Goal: Information Seeking & Learning: Learn about a topic

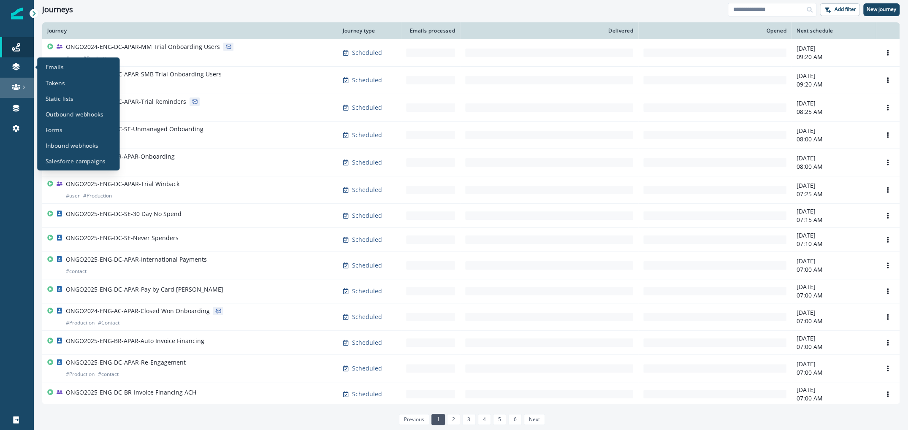
click at [13, 87] on icon at bounding box center [16, 87] width 8 height 8
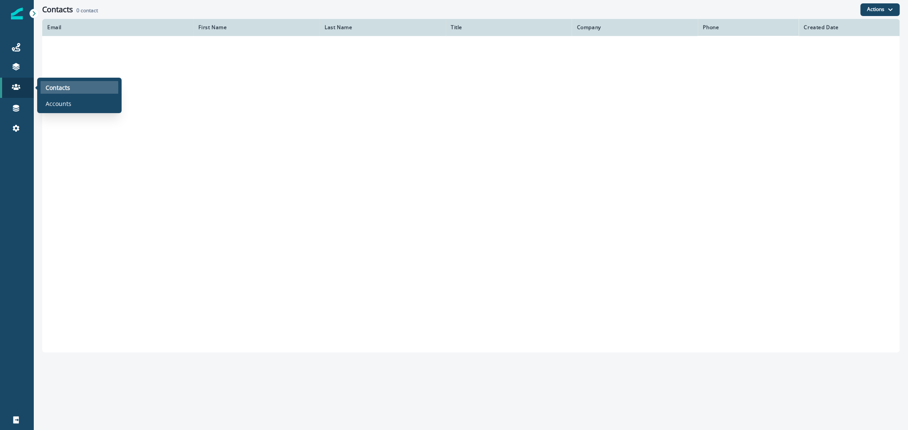
click at [68, 83] on p "Contacts" at bounding box center [58, 87] width 24 height 9
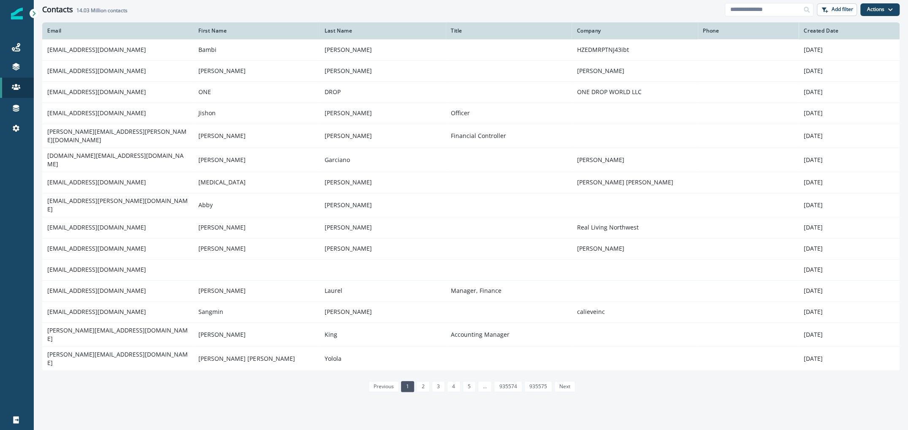
click at [739, 21] on div "Clear" at bounding box center [471, 20] width 875 height 3
click at [742, 7] on input at bounding box center [769, 10] width 89 height 14
paste input "**********"
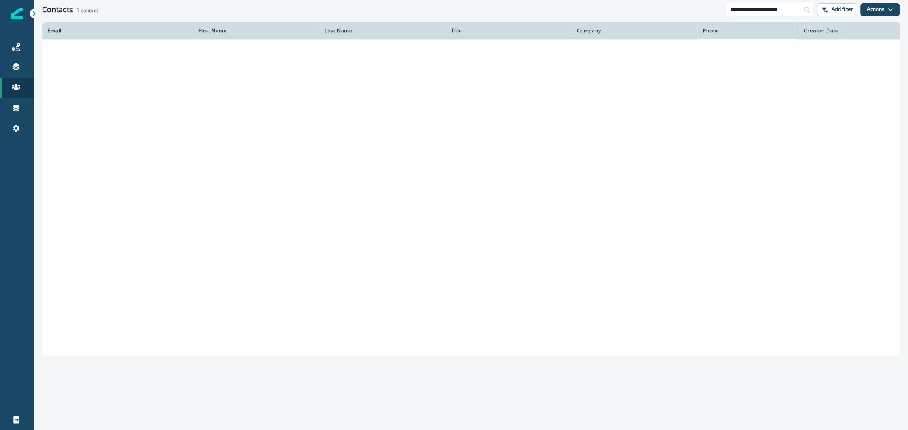
click at [295, 48] on td at bounding box center [256, 49] width 126 height 21
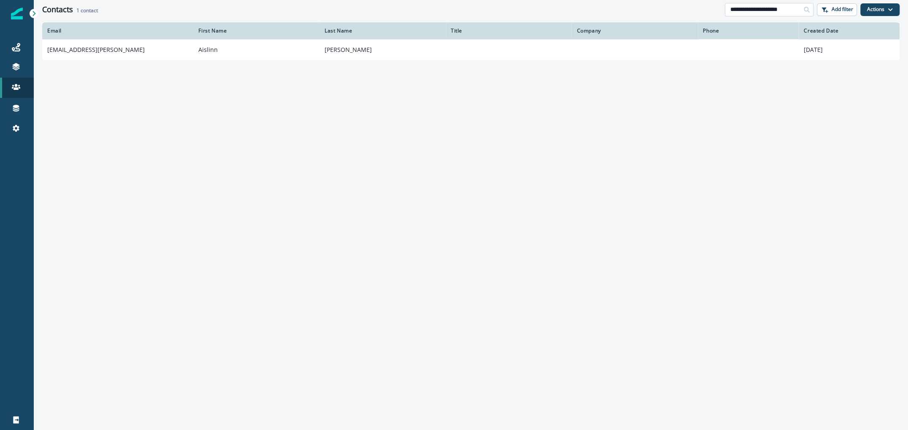
click at [797, 12] on input "**********" at bounding box center [769, 10] width 89 height 14
type input "**********"
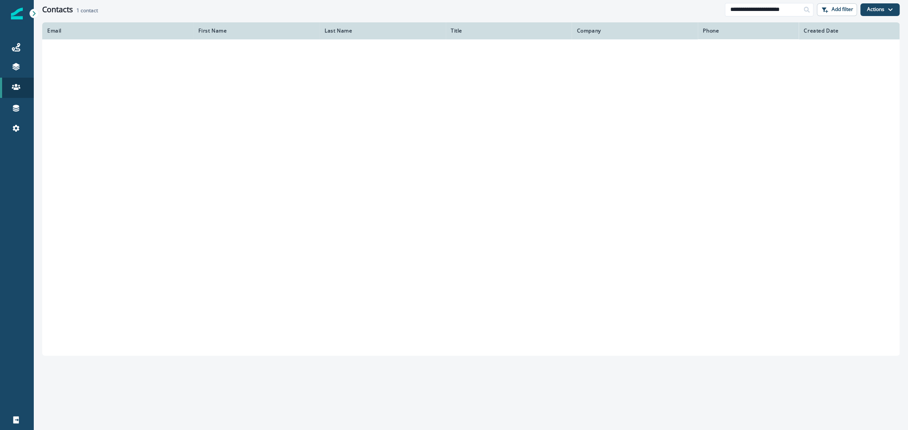
click at [91, 56] on td at bounding box center [117, 49] width 151 height 21
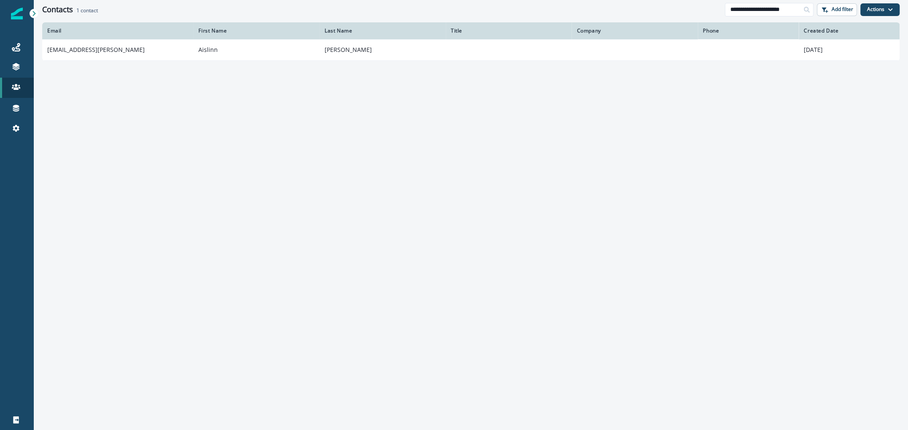
click at [91, 56] on td "[EMAIL_ADDRESS][PERSON_NAME]" at bounding box center [117, 49] width 151 height 21
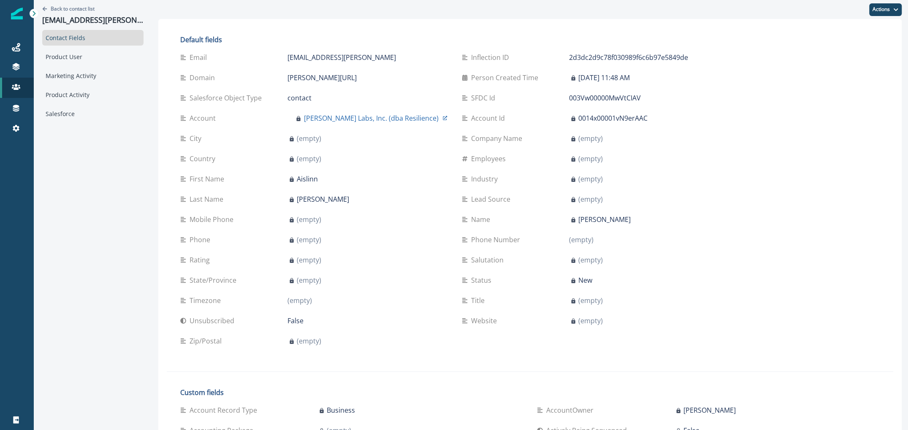
click at [110, 66] on div "Contact Fields Product User Marketing Activity Product Activity Salesforce" at bounding box center [92, 76] width 101 height 92
click at [111, 76] on div "Marketing Activity" at bounding box center [92, 76] width 101 height 16
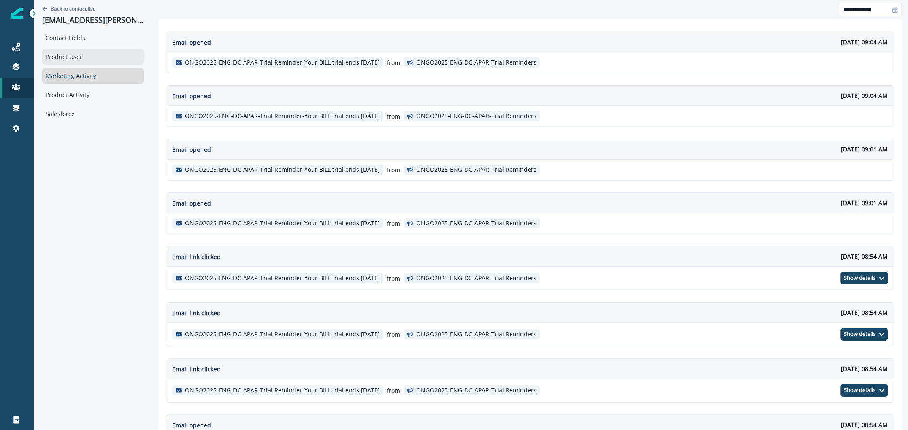
click at [108, 60] on div "Product User" at bounding box center [92, 57] width 101 height 16
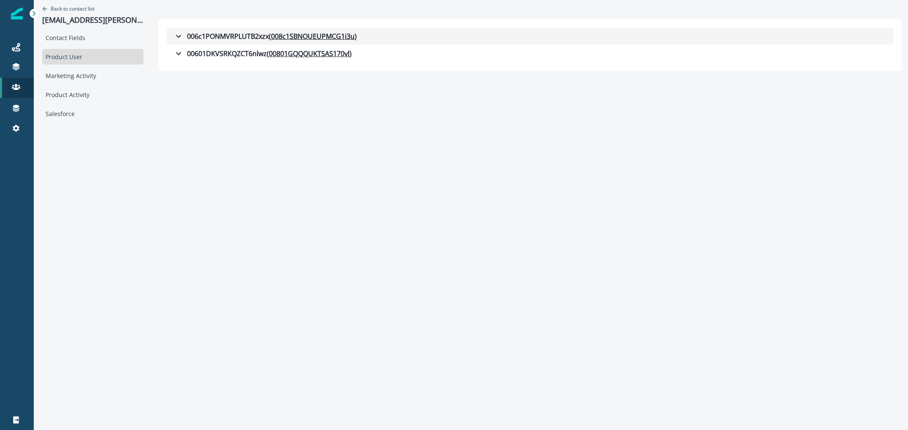
click at [206, 30] on button "006c1PONMVRPLUTB2xzx ( 008c1SBNOUEUPMCG1i3u )" at bounding box center [530, 36] width 727 height 17
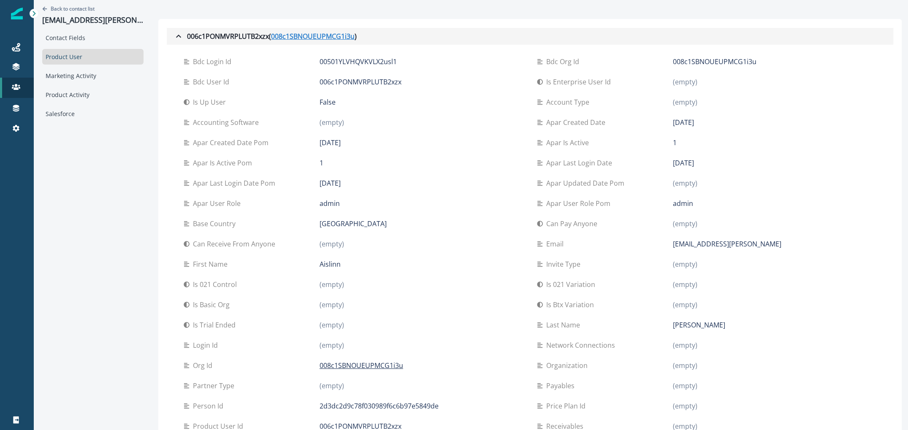
click at [315, 38] on u "008c1SBNOUEUPMCG1i3u" at bounding box center [313, 36] width 84 height 10
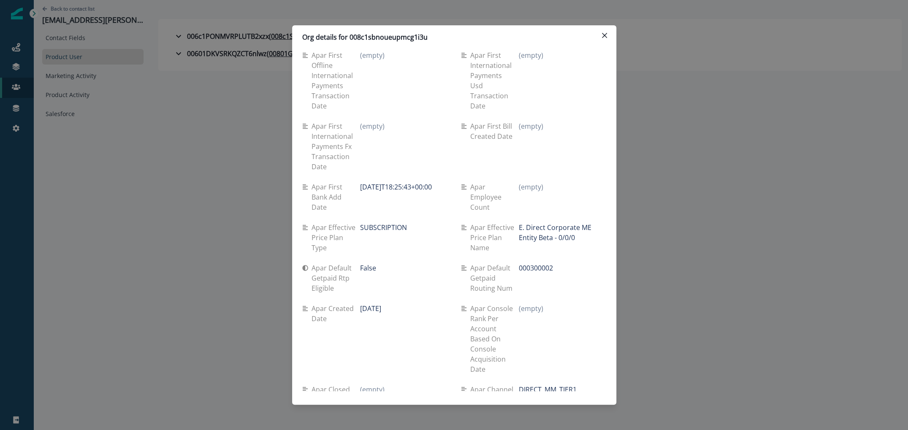
scroll to position [3379, 0]
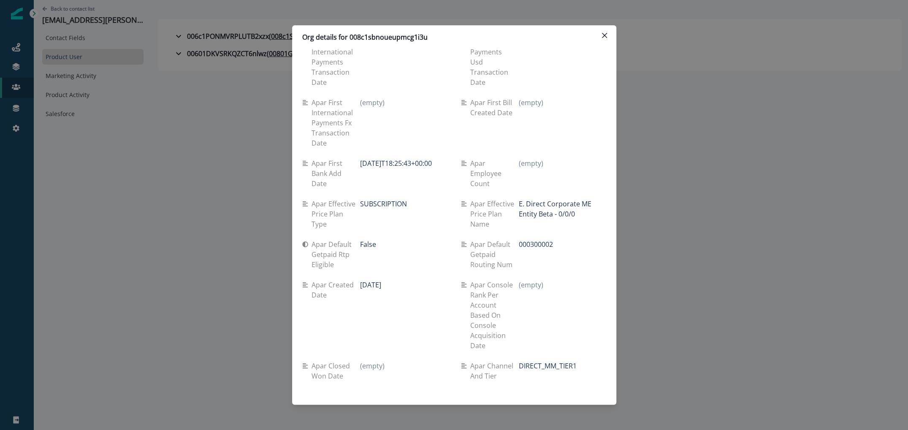
click at [290, 183] on div "Org details for 008c1sbnoueupmcg1i3u Se travel spend lifetime (empty) Se spend …" at bounding box center [454, 215] width 908 height 430
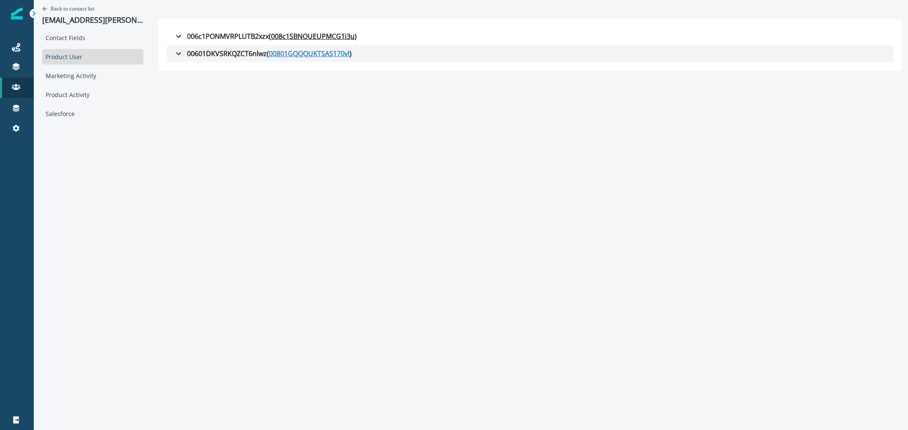
click at [274, 54] on u "00801GQQQUKTSAS170vl" at bounding box center [309, 54] width 81 height 10
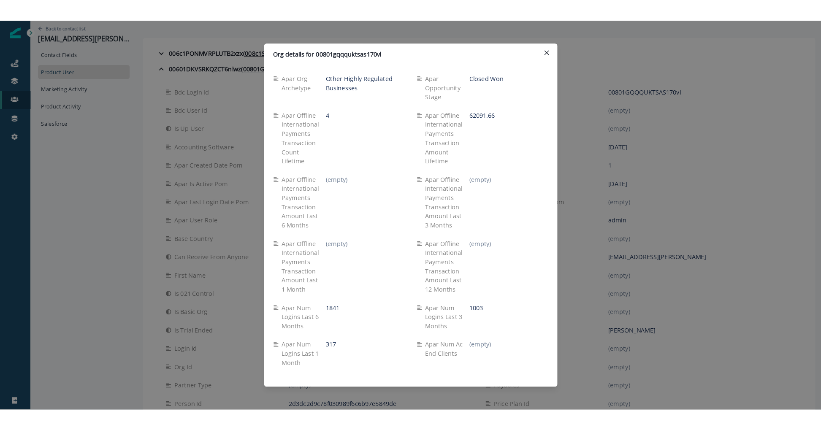
scroll to position [1570, 0]
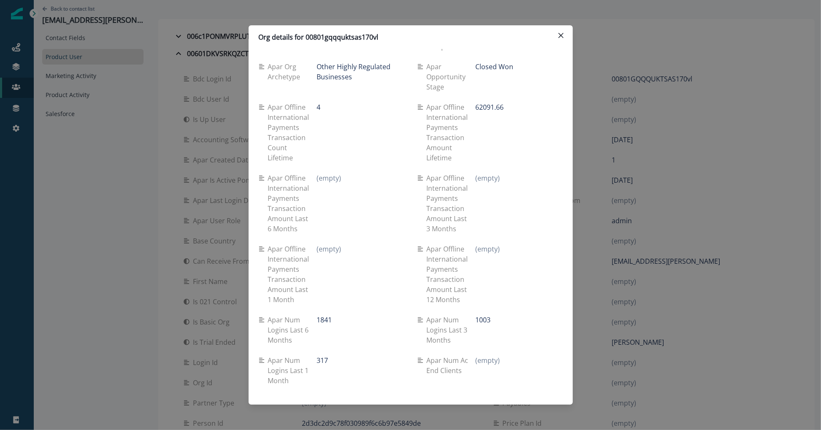
click at [49, 54] on div "Org details for 00801gqqquktsas170vl Se travel spend lifetime (empty) Se spend …" at bounding box center [410, 215] width 821 height 430
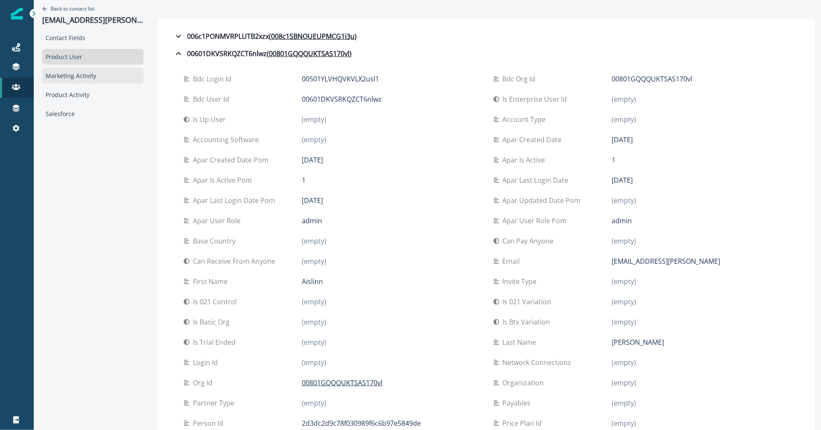
click at [62, 70] on div "Marketing Activity" at bounding box center [92, 76] width 101 height 16
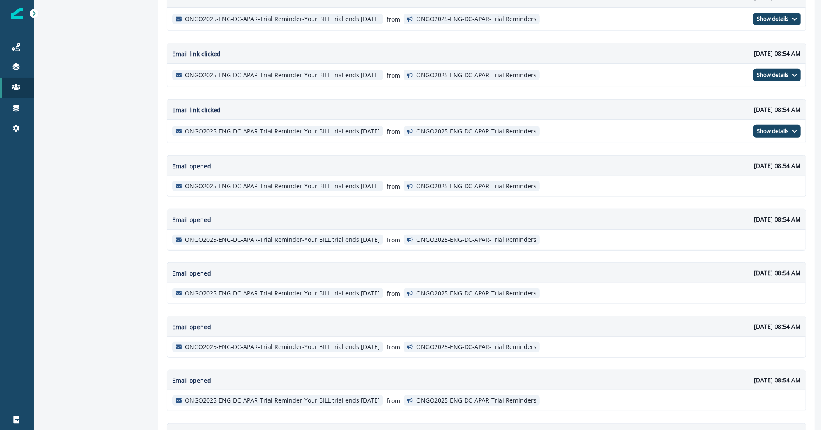
scroll to position [434, 0]
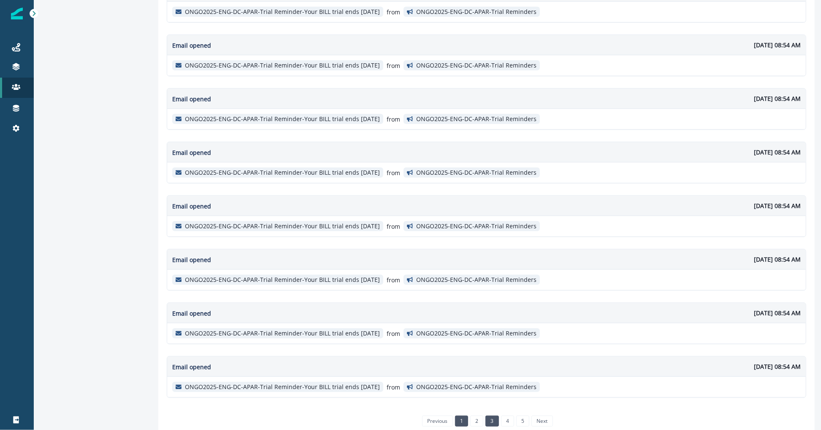
click at [486, 416] on link "3" at bounding box center [492, 421] width 13 height 11
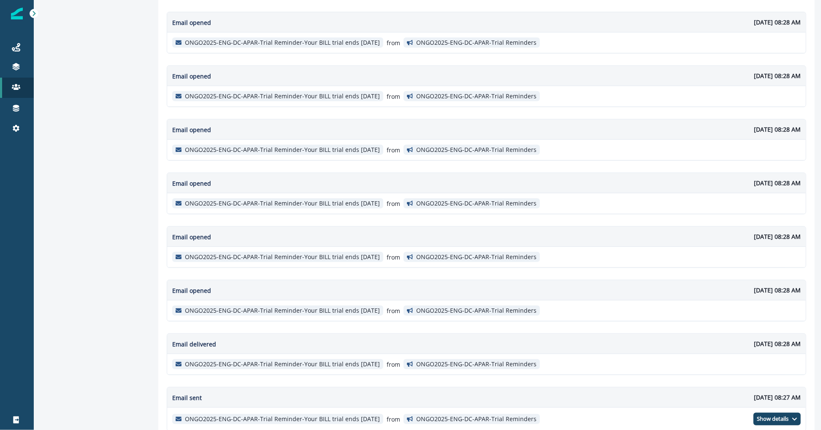
scroll to position [429, 0]
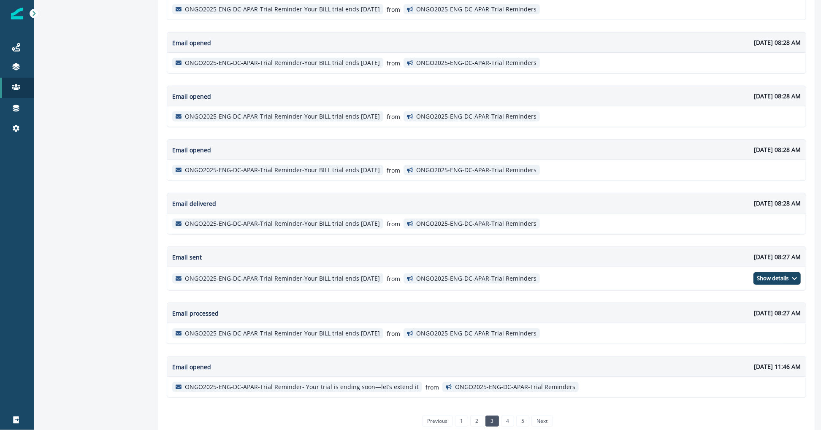
click at [508, 416] on ul "previous 1 2 3 4 5 next" at bounding box center [486, 421] width 133 height 11
click at [504, 416] on link "4" at bounding box center [507, 421] width 13 height 11
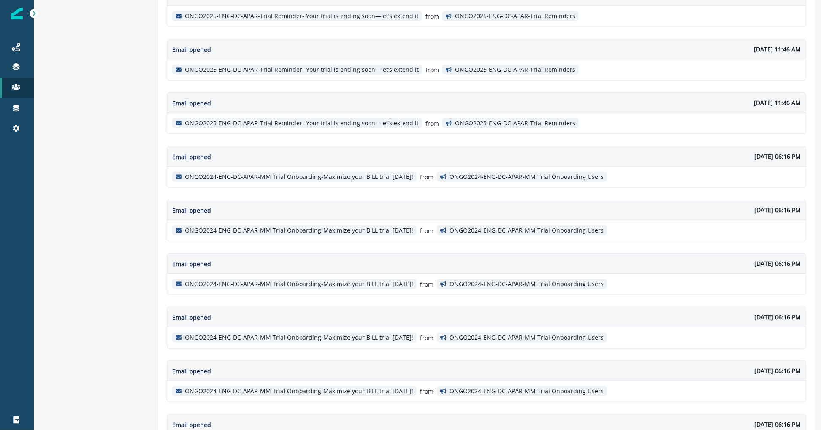
scroll to position [426, 0]
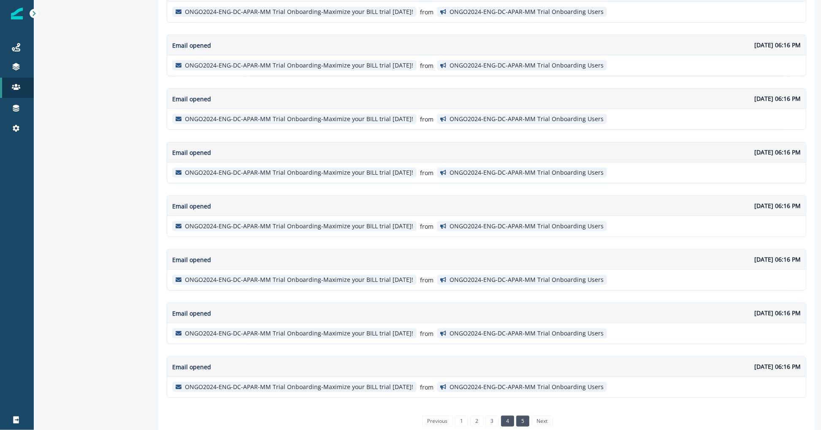
click at [516, 416] on link "5" at bounding box center [522, 421] width 13 height 11
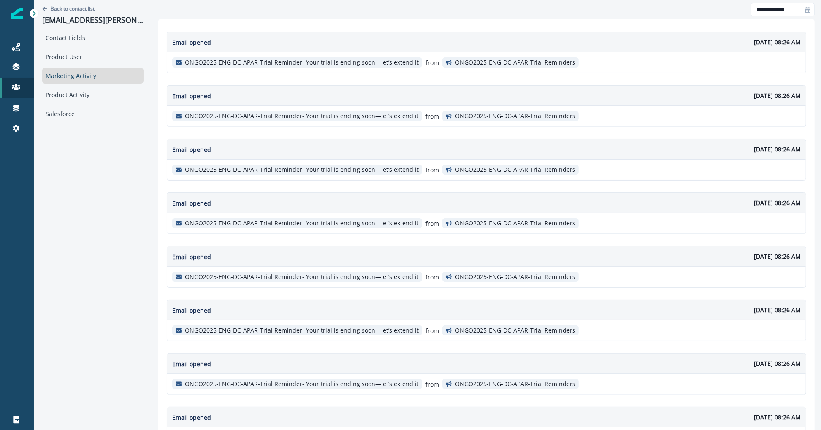
scroll to position [216, 0]
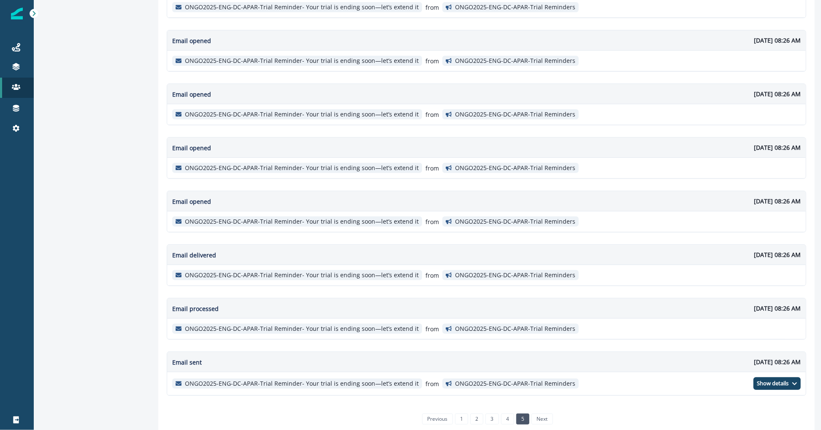
click at [534, 414] on li "next" at bounding box center [541, 419] width 23 height 11
click at [535, 417] on li "next" at bounding box center [541, 419] width 23 height 11
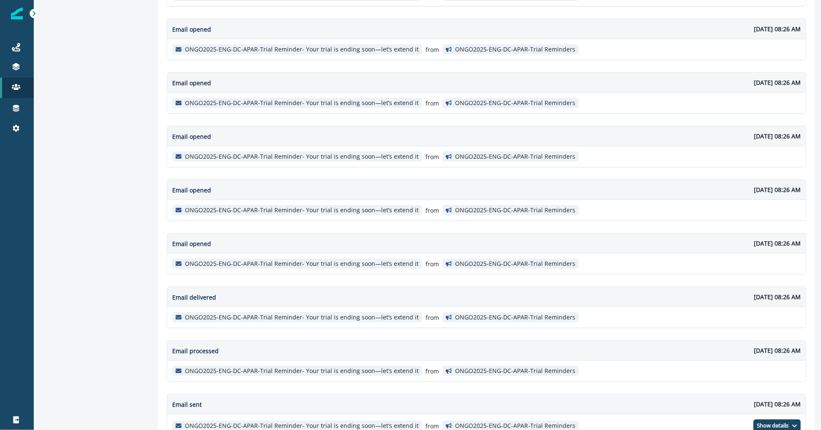
scroll to position [0, 0]
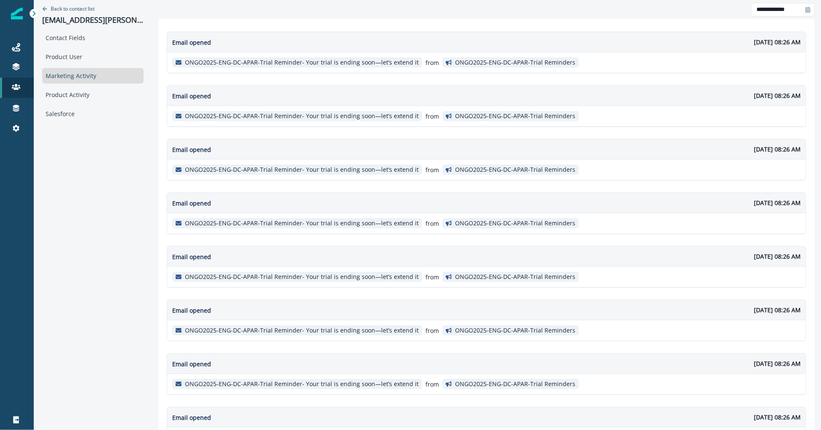
click at [805, 4] on div at bounding box center [809, 10] width 14 height 14
select select "*"
select select "****"
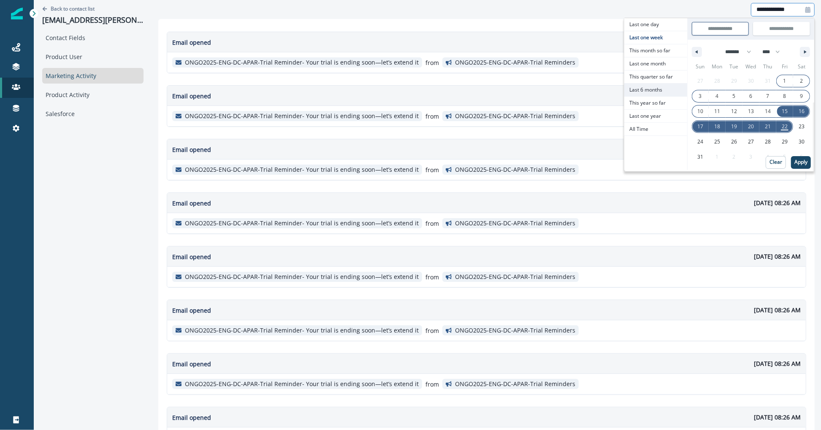
click at [676, 84] on span "Last 6 months" at bounding box center [656, 90] width 63 height 13
type input "**********"
select select "*"
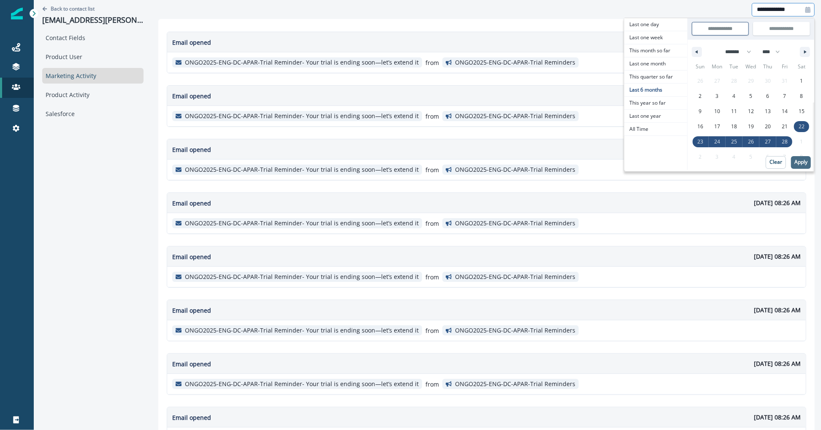
click at [802, 163] on p "Apply" at bounding box center [801, 162] width 13 height 6
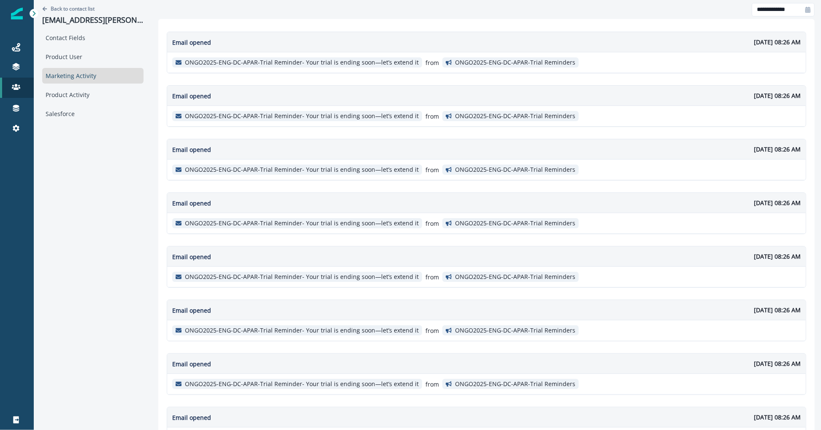
scroll to position [429, 0]
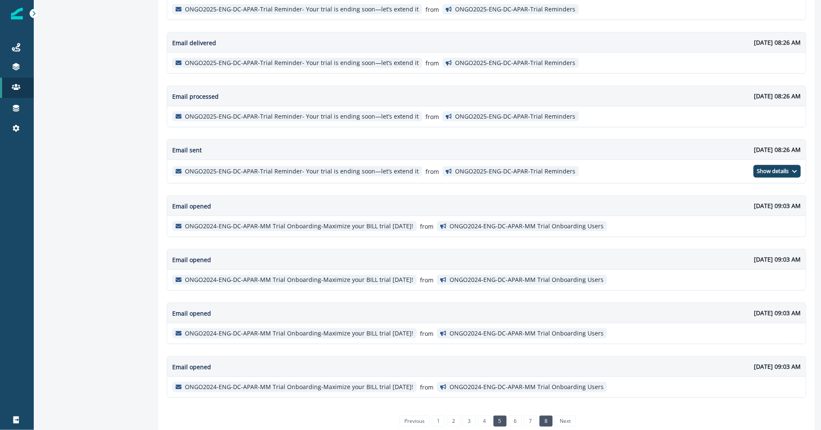
click at [541, 416] on link "8" at bounding box center [546, 421] width 13 height 11
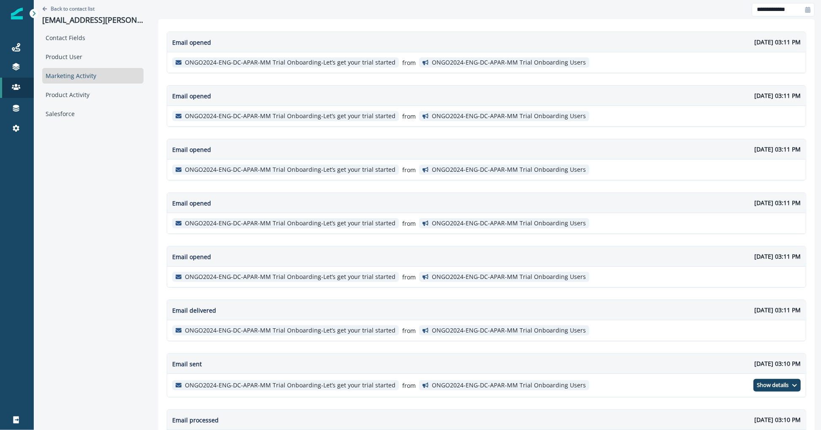
scroll to position [57, 0]
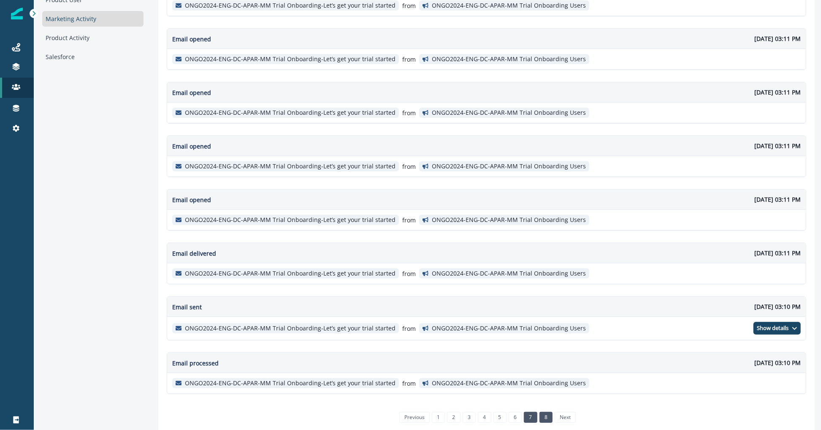
click at [524, 412] on link "7" at bounding box center [530, 417] width 13 height 11
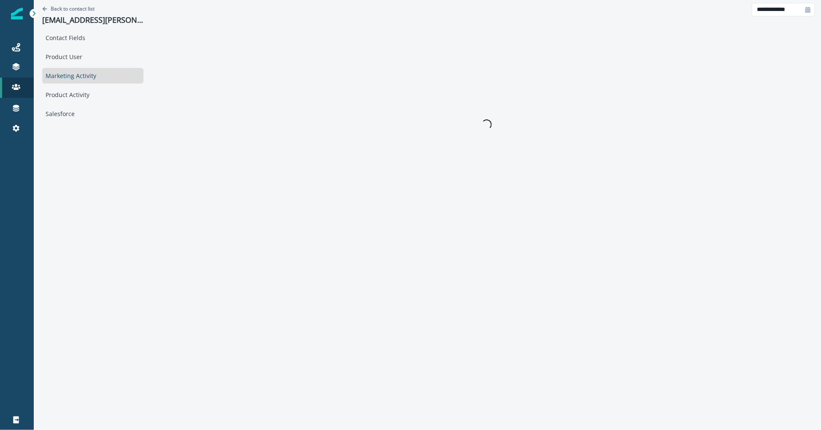
scroll to position [0, 0]
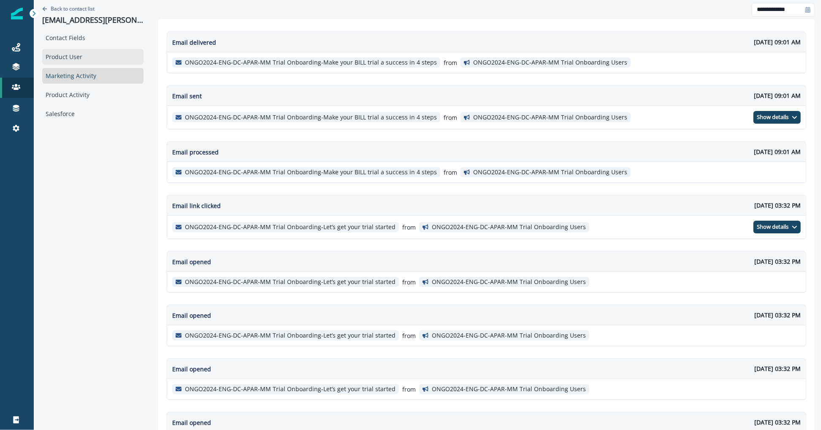
click at [103, 50] on div "Product User" at bounding box center [92, 57] width 101 height 16
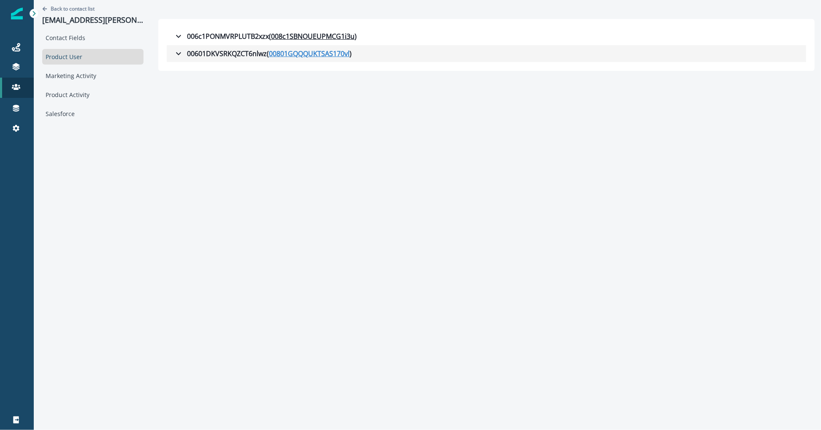
click at [269, 53] on u "00801GQQQUKTSAS170vl" at bounding box center [309, 54] width 81 height 10
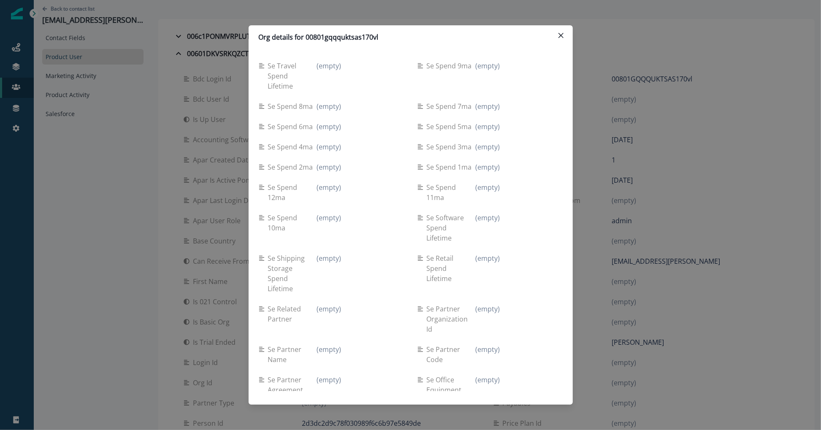
click at [101, 62] on div "Org details for 00801gqqquktsas170vl Se travel spend lifetime (empty) Se spend …" at bounding box center [410, 215] width 821 height 430
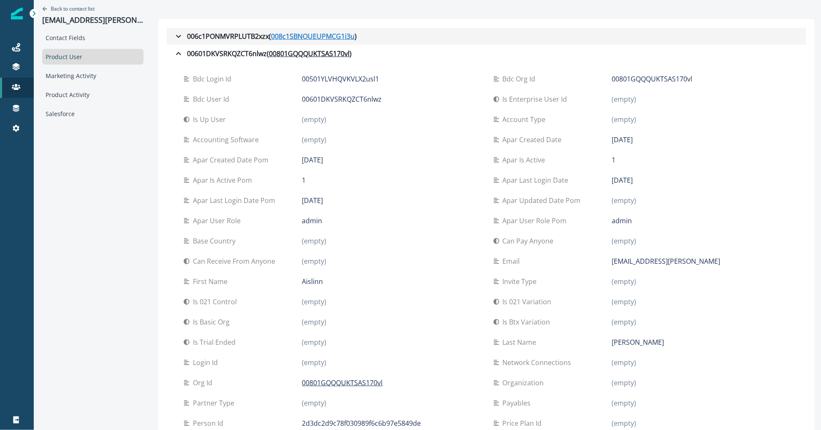
click at [272, 35] on u "008c1SBNOUEUPMCG1i3u" at bounding box center [313, 36] width 84 height 10
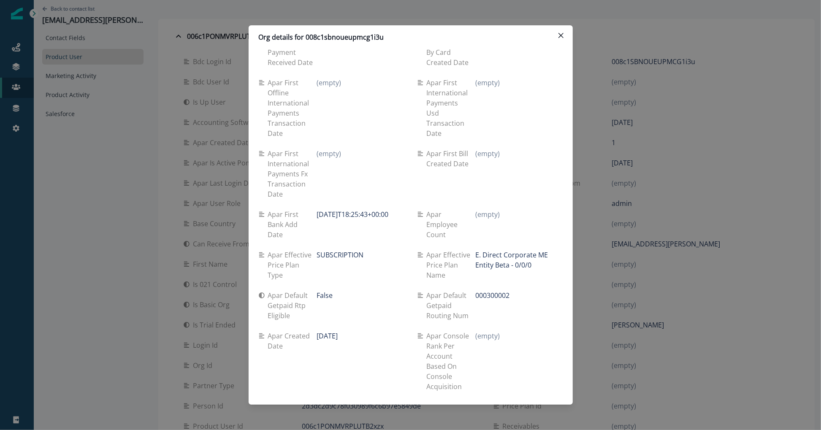
scroll to position [3459, 0]
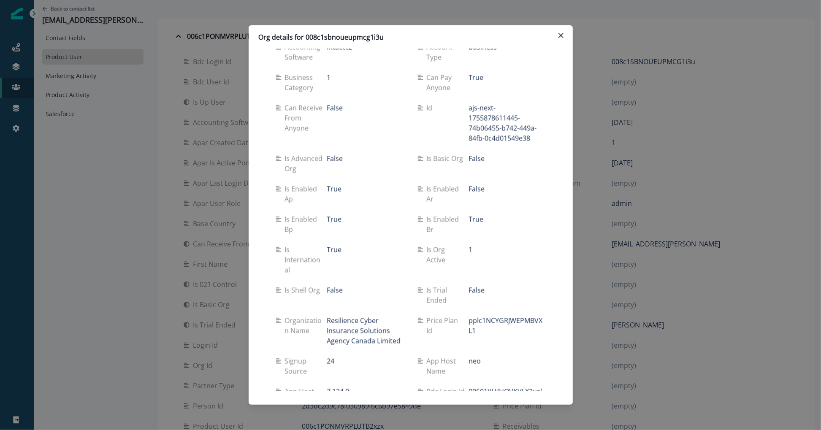
scroll to position [3891, 0]
click at [617, 169] on div "Org details for 008c1sbnoueupmcg1i3u Se travel spend lifetime (empty) Se spend …" at bounding box center [410, 215] width 821 height 430
